Goal: Task Accomplishment & Management: Use online tool/utility

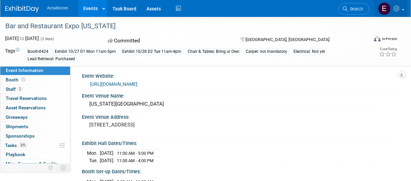
click at [283, 8] on link at bounding box center [390, 8] width 33 height 17
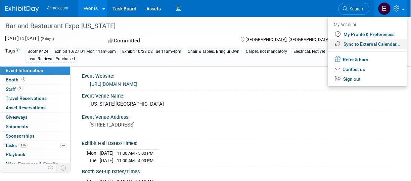
click at [283, 43] on link "Sync to External Calendar..." at bounding box center [367, 44] width 79 height 10
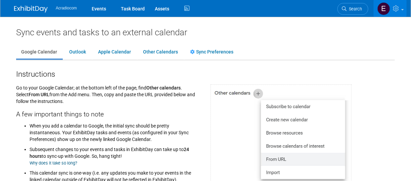
click at [286, 106] on img at bounding box center [281, 134] width 141 height 101
click at [279, 106] on img at bounding box center [281, 134] width 141 height 101
click at [78, 52] on link "Outlook" at bounding box center [77, 52] width 27 height 13
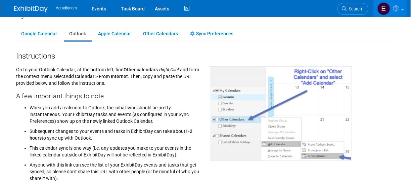
scroll to position [17, 0]
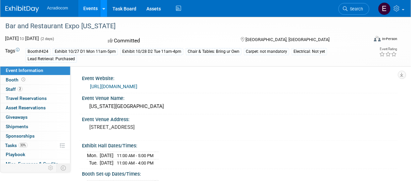
click at [102, 7] on icon at bounding box center [103, 9] width 3 height 4
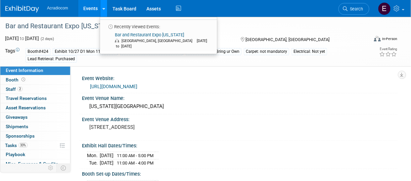
click at [102, 7] on icon at bounding box center [103, 9] width 3 height 4
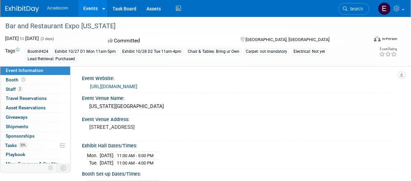
click at [91, 8] on link "Events" at bounding box center [90, 8] width 25 height 17
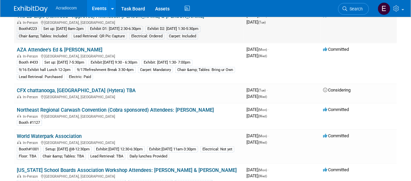
scroll to position [51, 0]
